Goal: Task Accomplishment & Management: Use online tool/utility

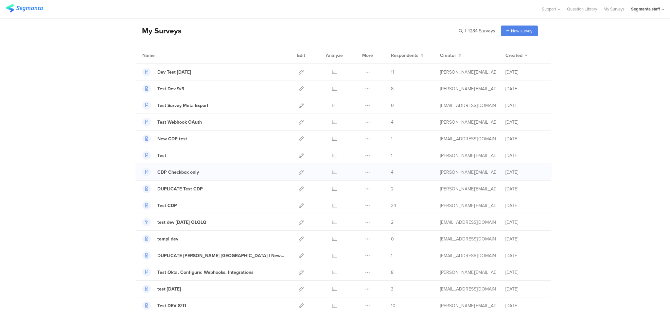
scroll to position [44, 0]
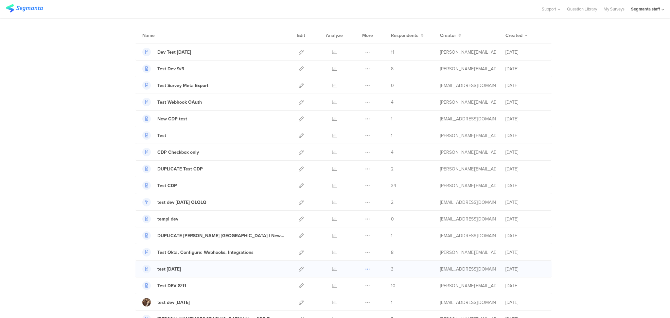
click at [365, 272] on button at bounding box center [367, 269] width 5 height 16
click at [361, 284] on button "Duplicate" at bounding box center [355, 286] width 36 height 12
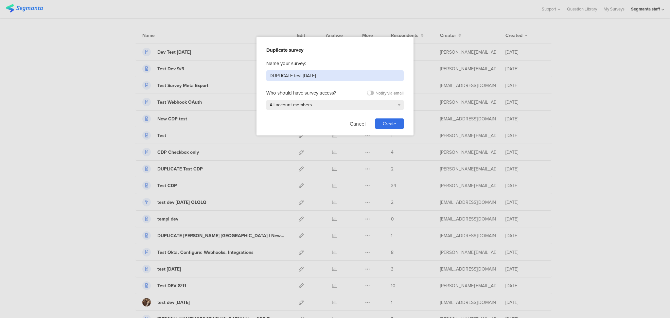
drag, startPoint x: 328, startPoint y: 73, endPoint x: 196, endPoint y: 75, distance: 132.5
click at [196, 75] on div "Duplicate survey Name your survey: DUPLICATE test 8.11.25 Who should have surve…" at bounding box center [335, 159] width 670 height 318
type input "test [DATE]"
click at [383, 124] on span "Create" at bounding box center [389, 123] width 13 height 7
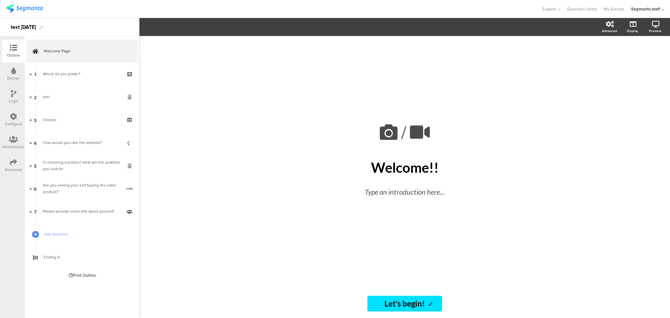
click at [13, 167] on div "Distribute" at bounding box center [13, 170] width 17 height 6
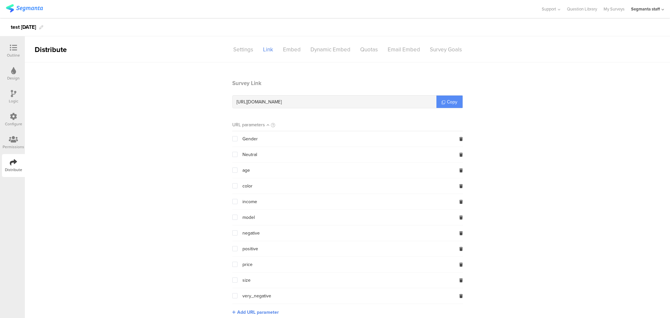
click at [450, 106] on link "Copy" at bounding box center [449, 102] width 26 height 12
click at [13, 53] on div "Outline" at bounding box center [13, 55] width 13 height 6
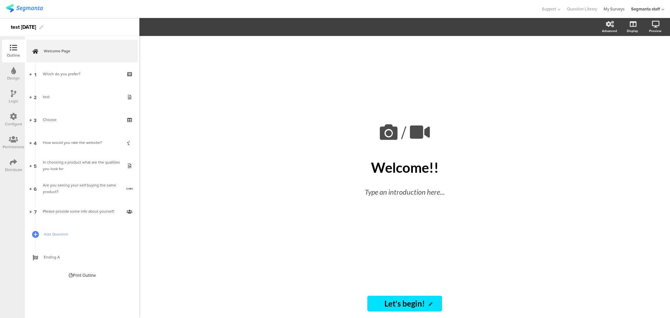
click at [609, 9] on link "My Surveys" at bounding box center [614, 9] width 21 height 18
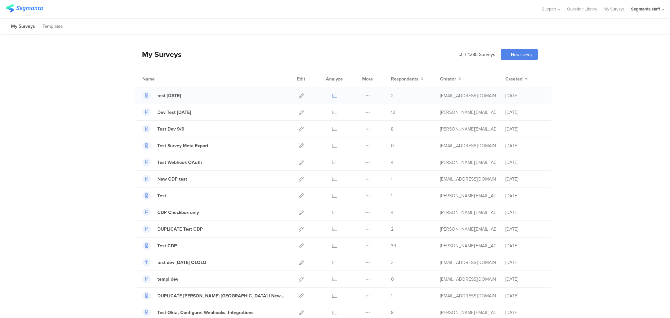
click at [332, 95] on icon at bounding box center [334, 95] width 5 height 5
click at [660, 9] on div "Segmanta staff" at bounding box center [647, 9] width 33 height 18
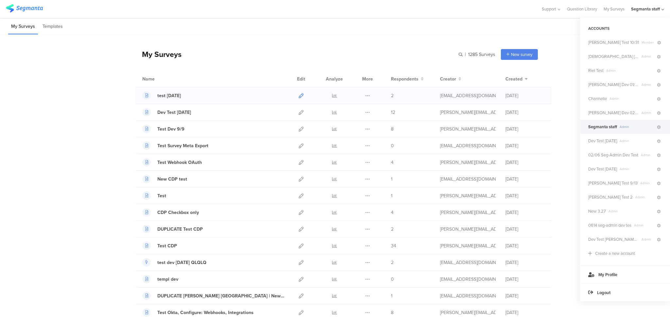
click at [299, 97] on icon at bounding box center [301, 95] width 5 height 5
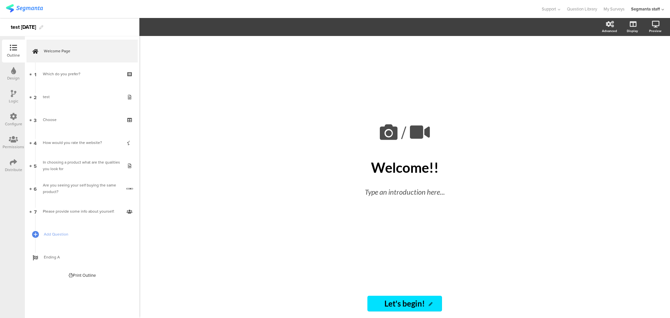
click at [13, 143] on div at bounding box center [14, 140] width 22 height 8
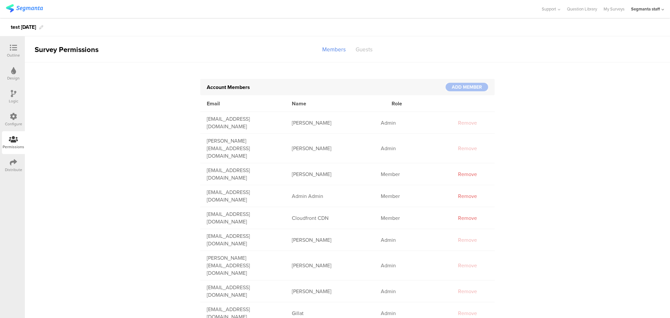
click at [364, 52] on div "Guests" at bounding box center [364, 49] width 27 height 11
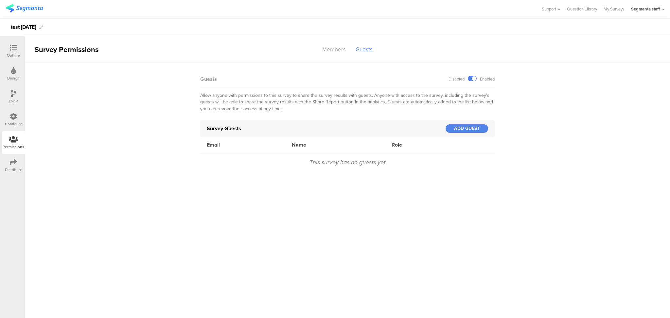
click at [658, 10] on div "Segmanta staff" at bounding box center [645, 9] width 29 height 6
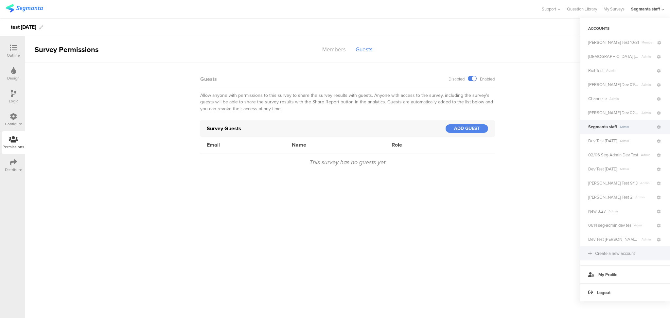
click at [610, 253] on div "Create a new account" at bounding box center [615, 253] width 40 height 6
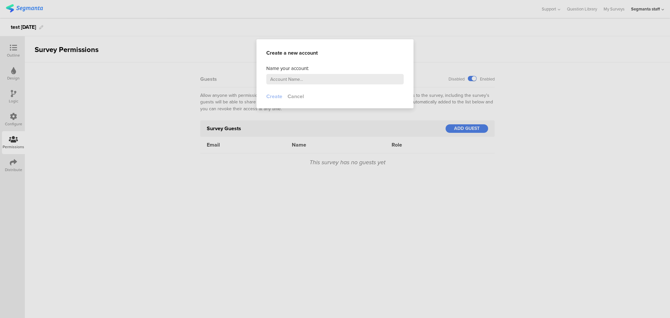
click at [352, 85] on main "Name your account:" at bounding box center [334, 79] width 157 height 28
click at [346, 80] on input "text" at bounding box center [334, 79] width 137 height 10
type input "tet"
click at [302, 97] on button "Cancel" at bounding box center [296, 97] width 16 height 8
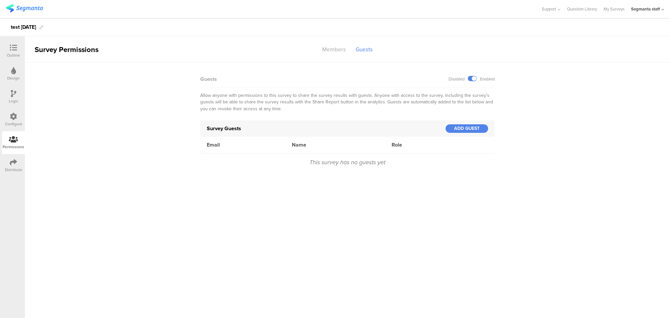
click at [663, 12] on div "Segmanta staff" at bounding box center [647, 9] width 33 height 18
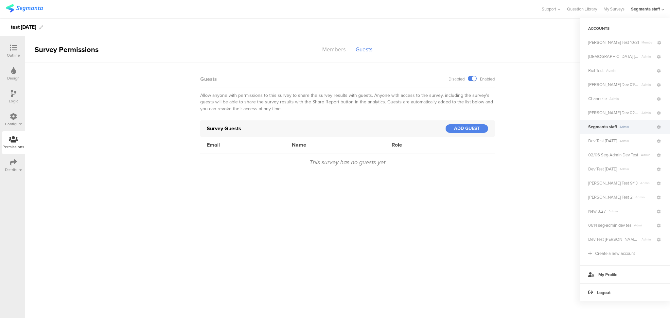
click at [623, 273] on link "My Profile" at bounding box center [625, 274] width 90 height 18
